Goal: Transaction & Acquisition: Download file/media

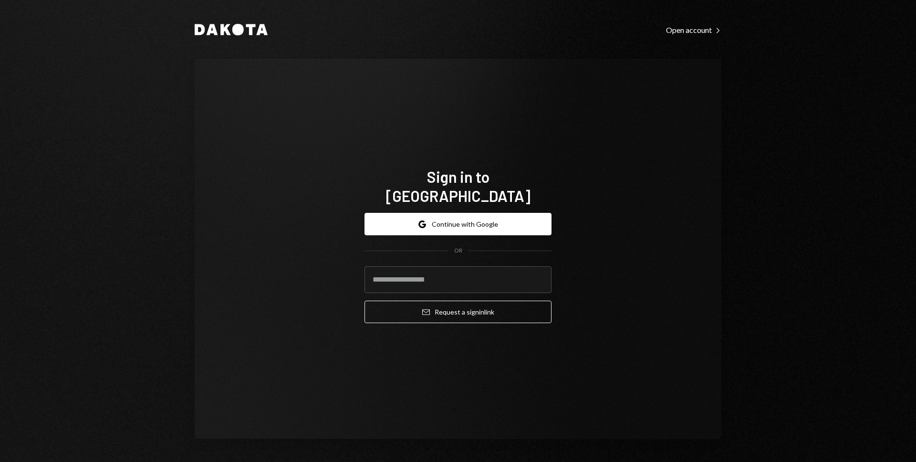
click at [0, 461] on com-1password-button at bounding box center [0, 462] width 0 height 0
type input "**********"
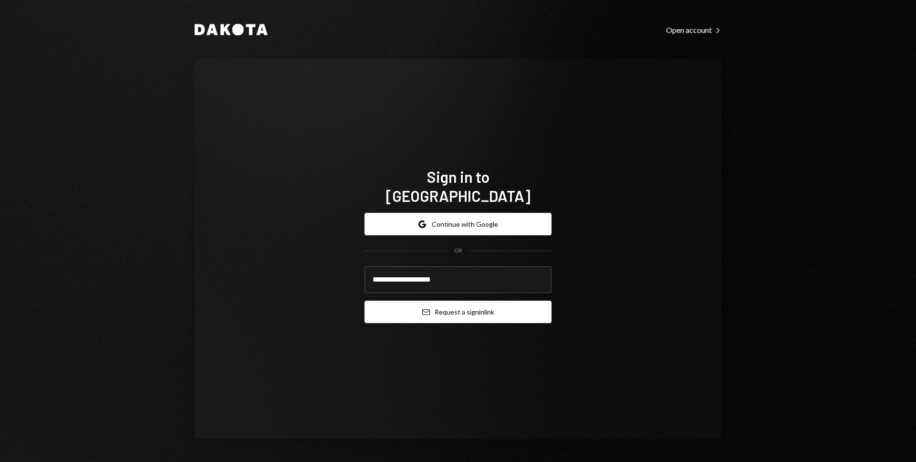
click at [450, 301] on button "Email Request a sign in link" at bounding box center [458, 312] width 187 height 22
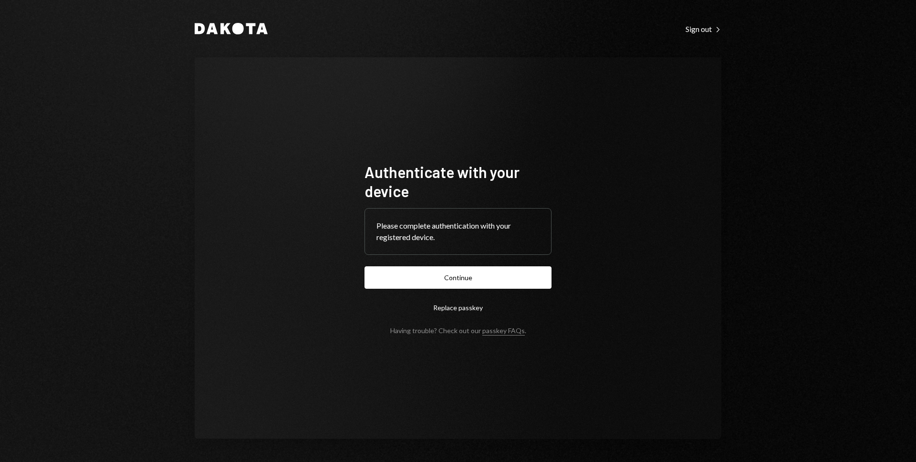
click at [490, 269] on button "Continue" at bounding box center [458, 277] width 187 height 22
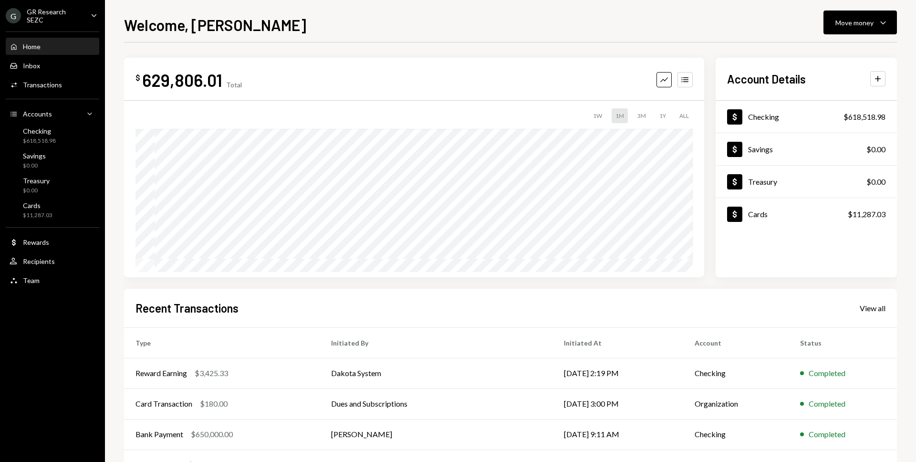
click at [44, 20] on div "G GR Research SEZC" at bounding box center [44, 16] width 77 height 16
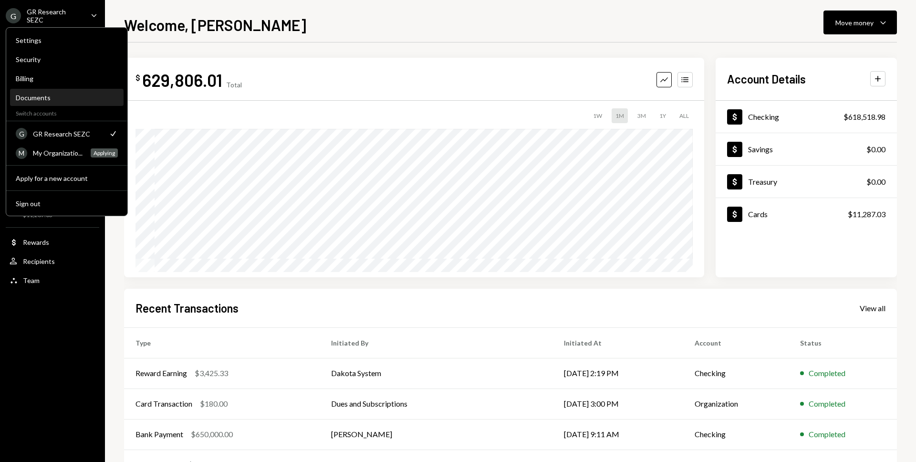
click at [44, 93] on div "Documents" at bounding box center [67, 98] width 102 height 16
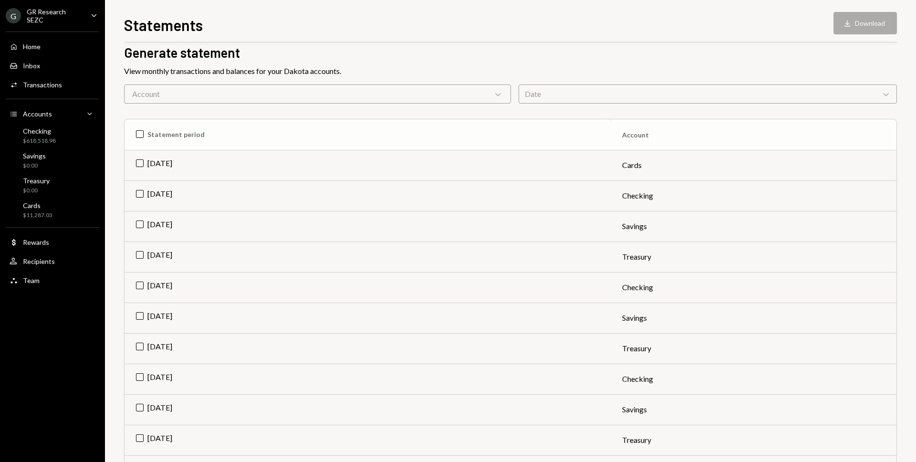
scroll to position [44, 0]
click at [139, 162] on td "[DATE]" at bounding box center [368, 164] width 486 height 31
click at [142, 195] on td "[DATE]" at bounding box center [368, 195] width 486 height 31
drag, startPoint x: 142, startPoint y: 225, endPoint x: 143, endPoint y: 248, distance: 22.9
click at [142, 226] on td "[DATE]" at bounding box center [368, 225] width 486 height 31
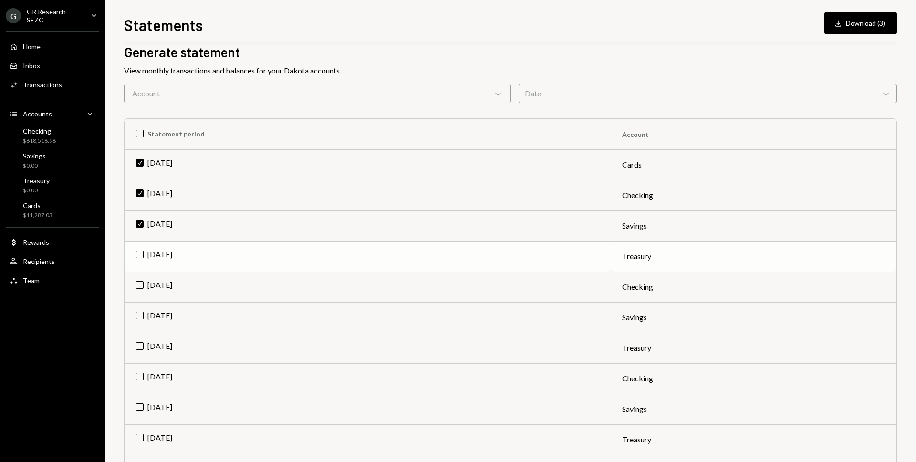
click at [142, 253] on td "[DATE]" at bounding box center [368, 256] width 486 height 31
click at [141, 285] on td "[DATE]" at bounding box center [368, 286] width 486 height 31
click at [140, 315] on td "[DATE]" at bounding box center [368, 317] width 486 height 31
click at [141, 344] on td "[DATE]" at bounding box center [368, 348] width 486 height 31
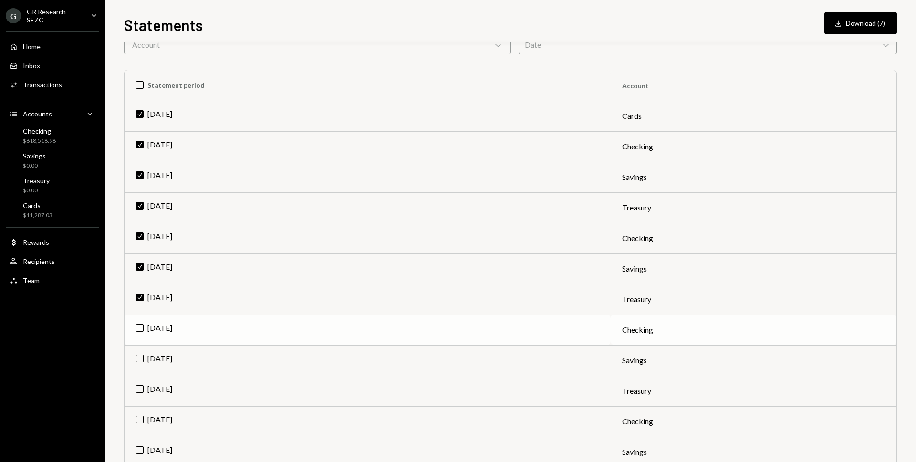
scroll to position [95, 0]
click at [142, 326] on td "[DATE]" at bounding box center [368, 327] width 486 height 31
click at [139, 358] on td "[DATE]" at bounding box center [368, 358] width 486 height 31
click at [140, 385] on td "[DATE]" at bounding box center [368, 388] width 486 height 31
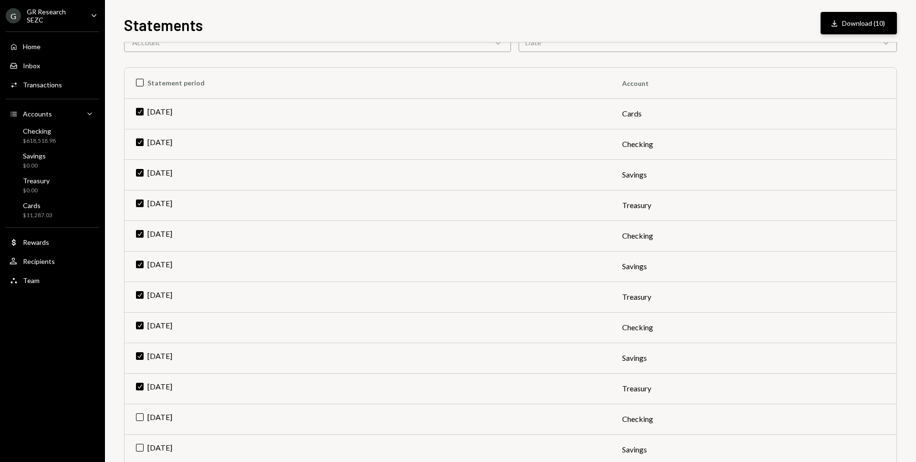
click at [858, 23] on button "Download Download (10)" at bounding box center [859, 23] width 76 height 22
